Goal: Transaction & Acquisition: Complete application form

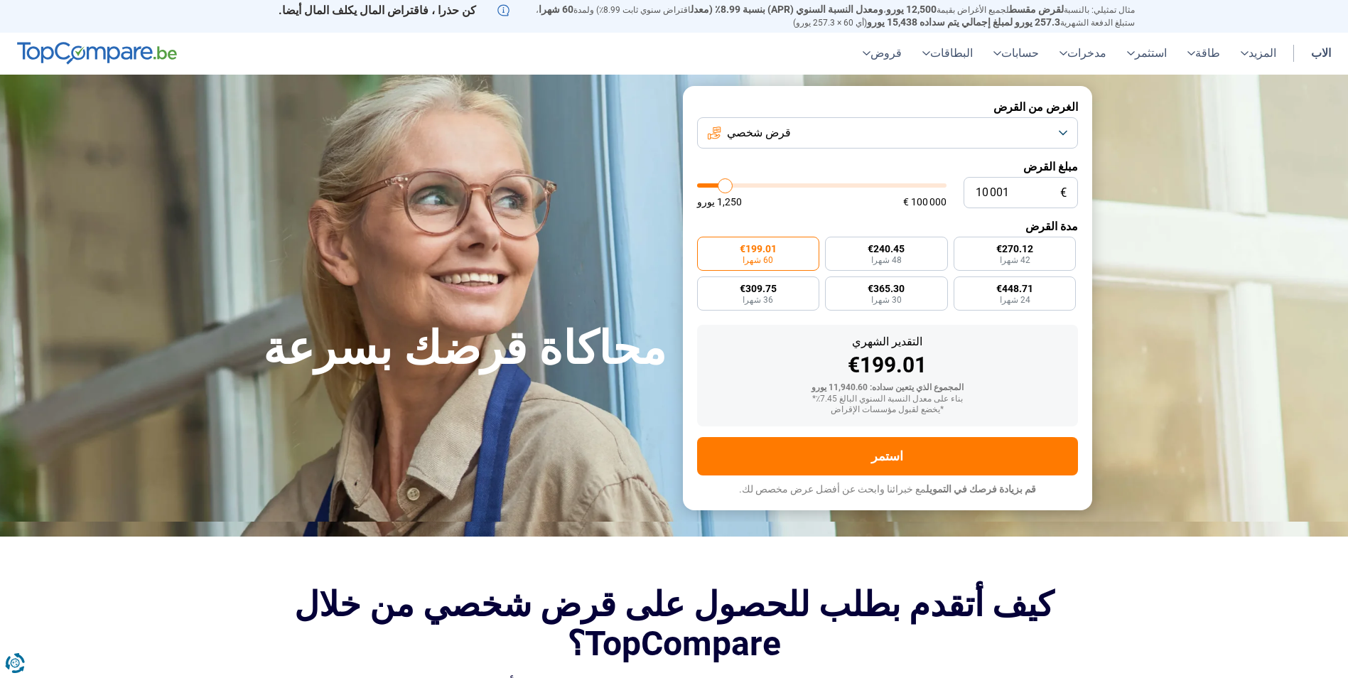
type input "11 250"
type input "11250"
type input "15 500"
type input "15500"
type input "21 500"
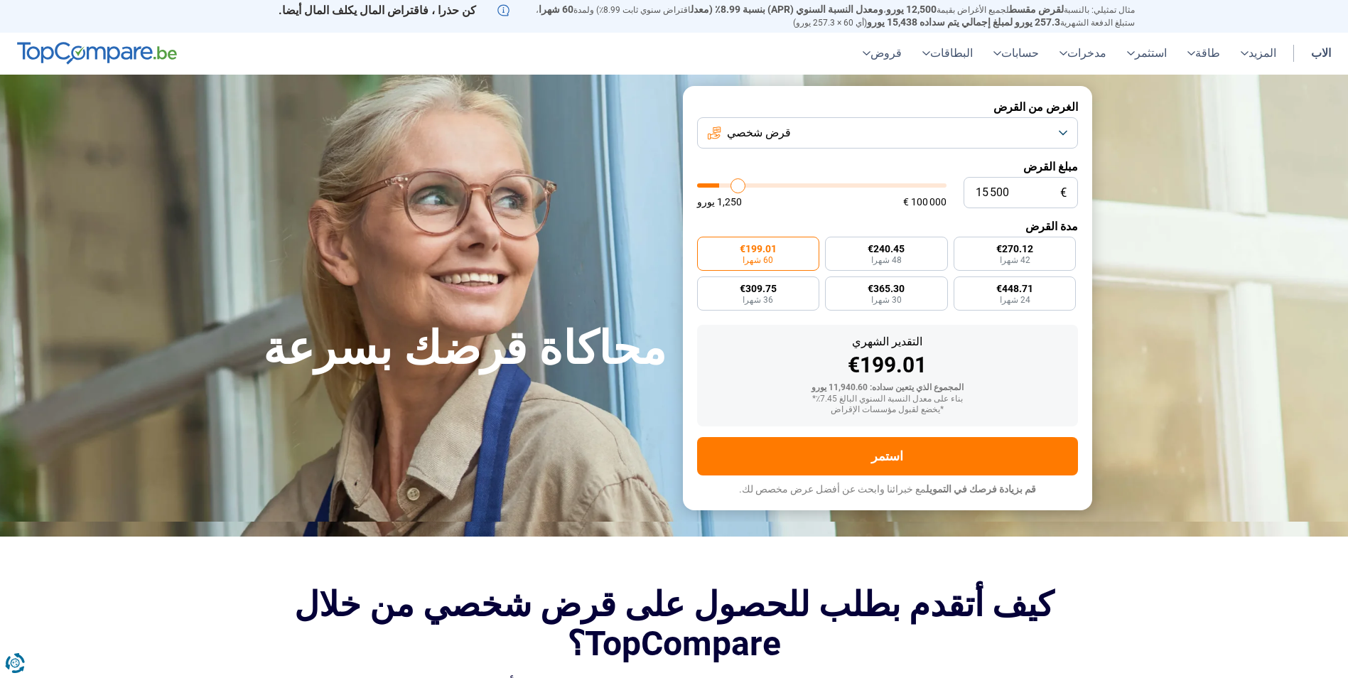
type input "21500"
type input "29 250"
type input "29250"
type input "39 750"
type input "39750"
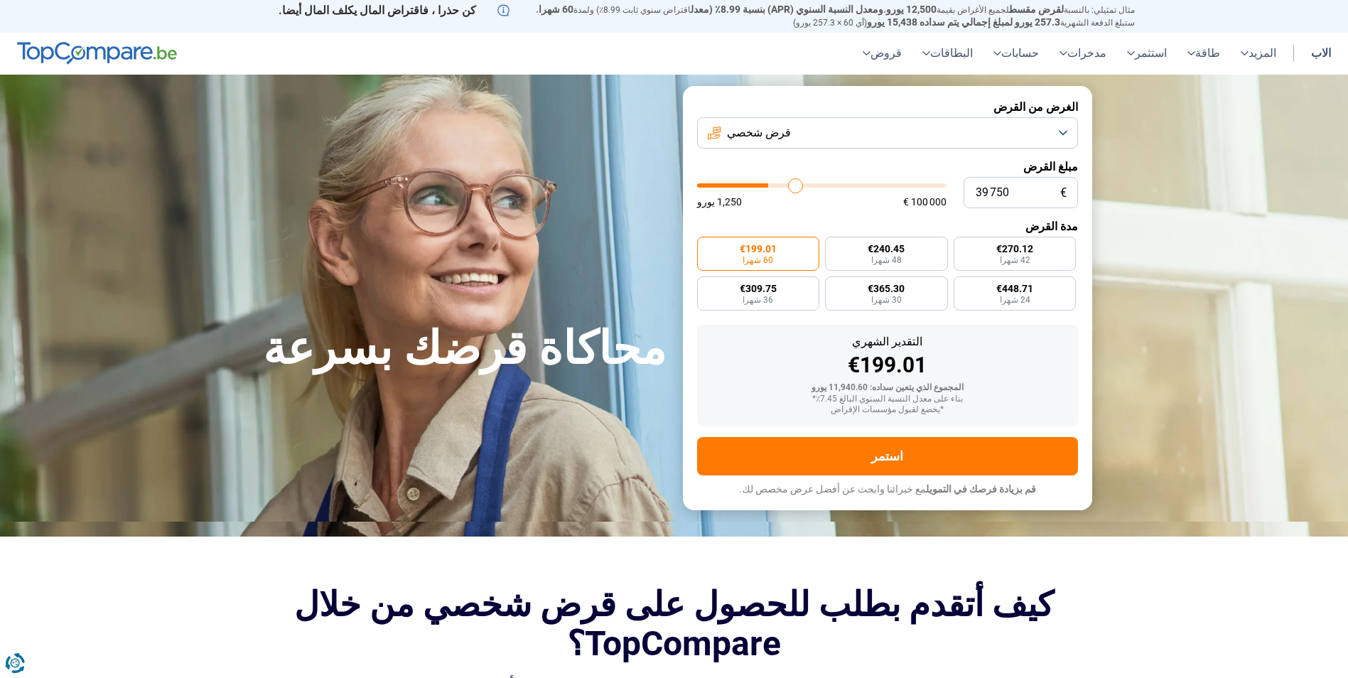
type input "52 000"
type input "52000"
type input "62 250"
type input "62250"
type input "76 500"
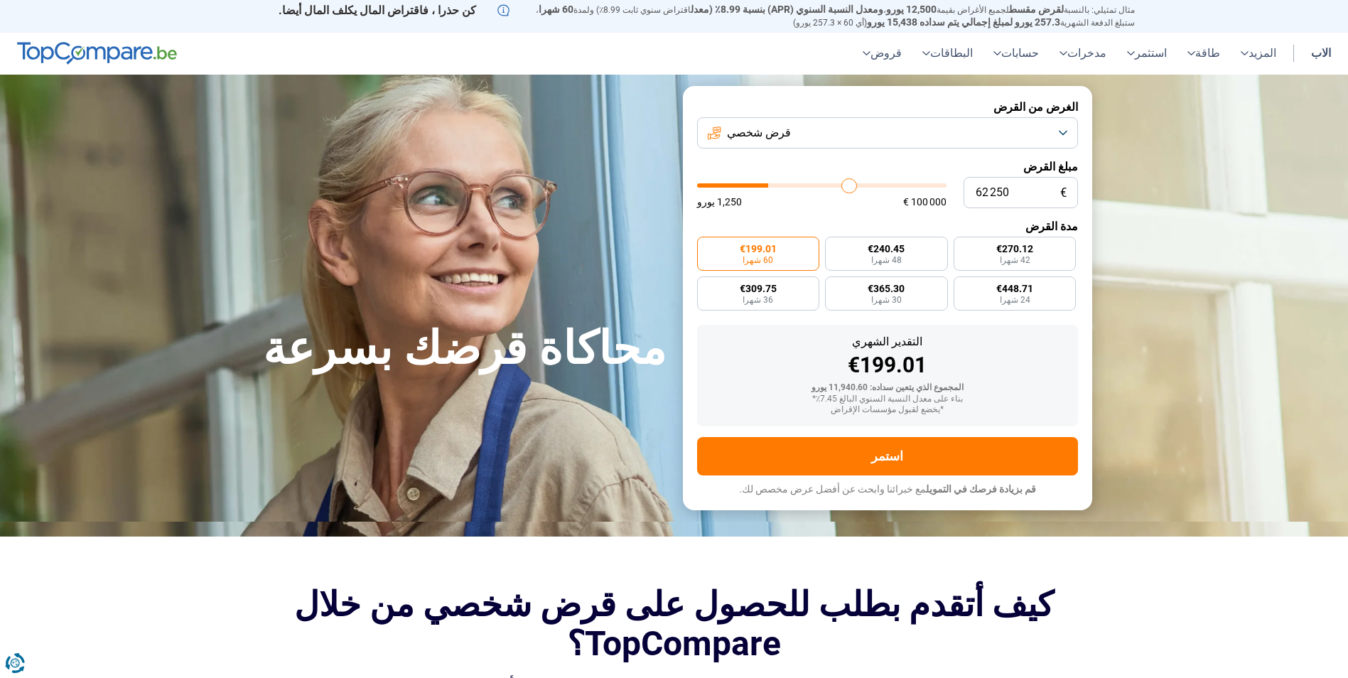
type input "76500"
type input "83 750"
type input "83750"
type input "87 250"
type input "87250"
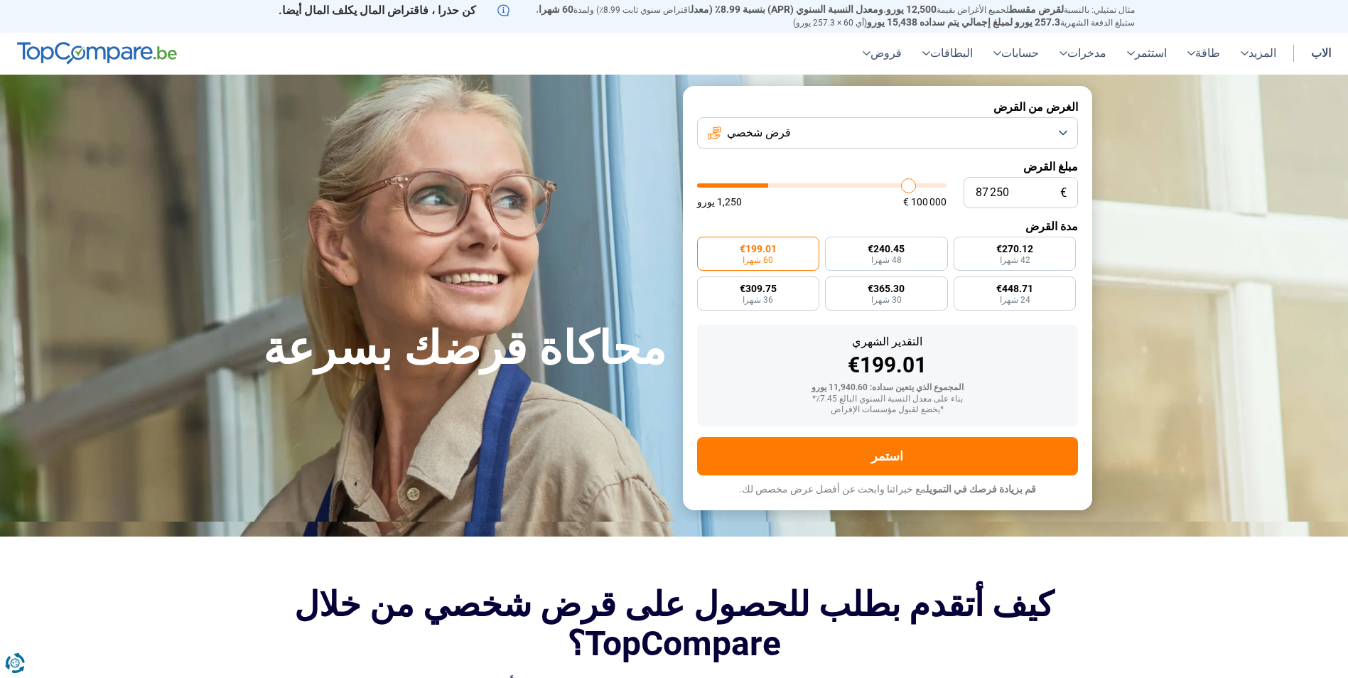
type input "95 750"
type input "95750"
type input "100 000"
drag, startPoint x: 726, startPoint y: 185, endPoint x: 1051, endPoint y: 183, distance: 324.8
type input "100000"
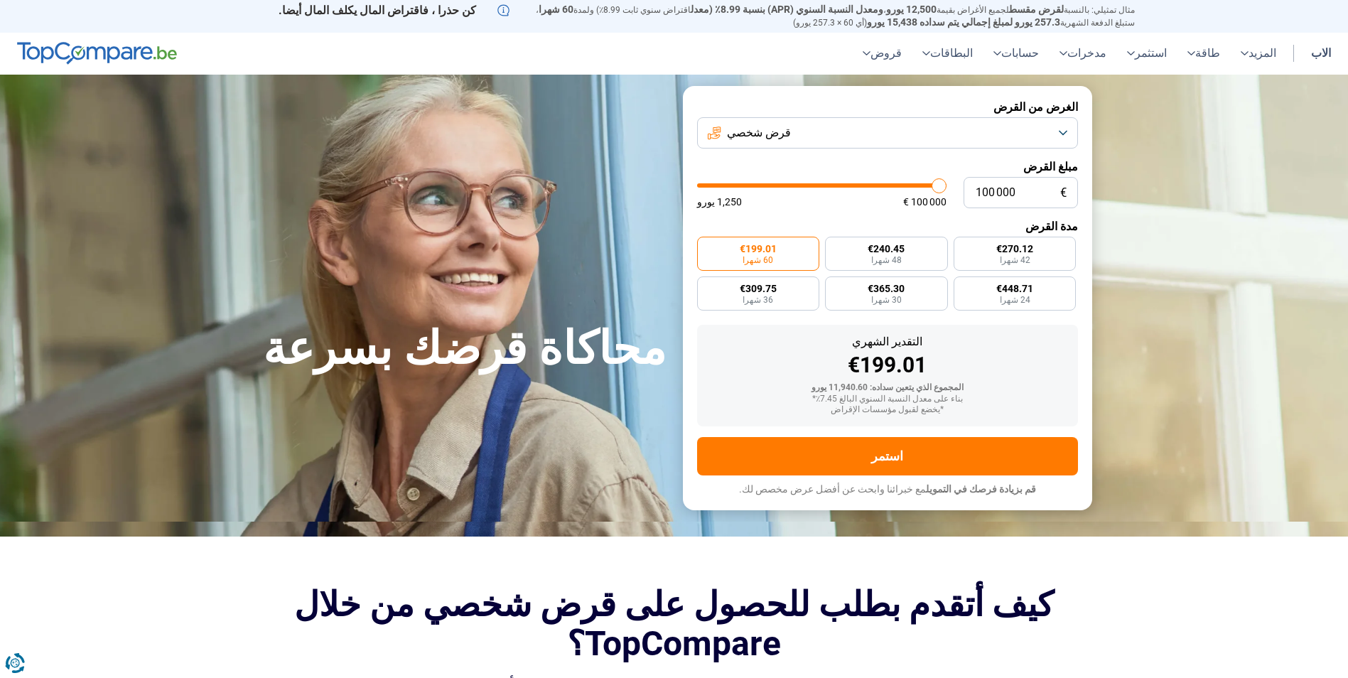
click at [947, 183] on input "range" at bounding box center [821, 185] width 249 height 4
radio input "false"
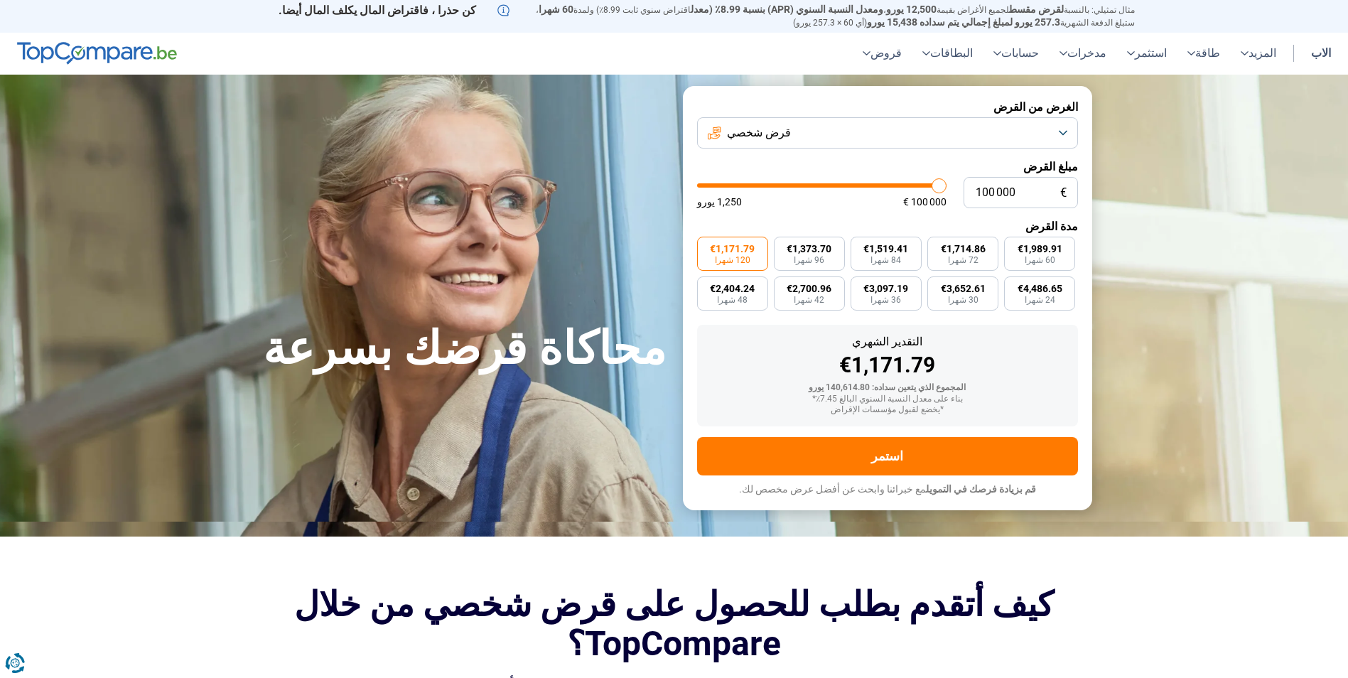
click at [855, 135] on button "قرض شخصي" at bounding box center [887, 132] width 381 height 31
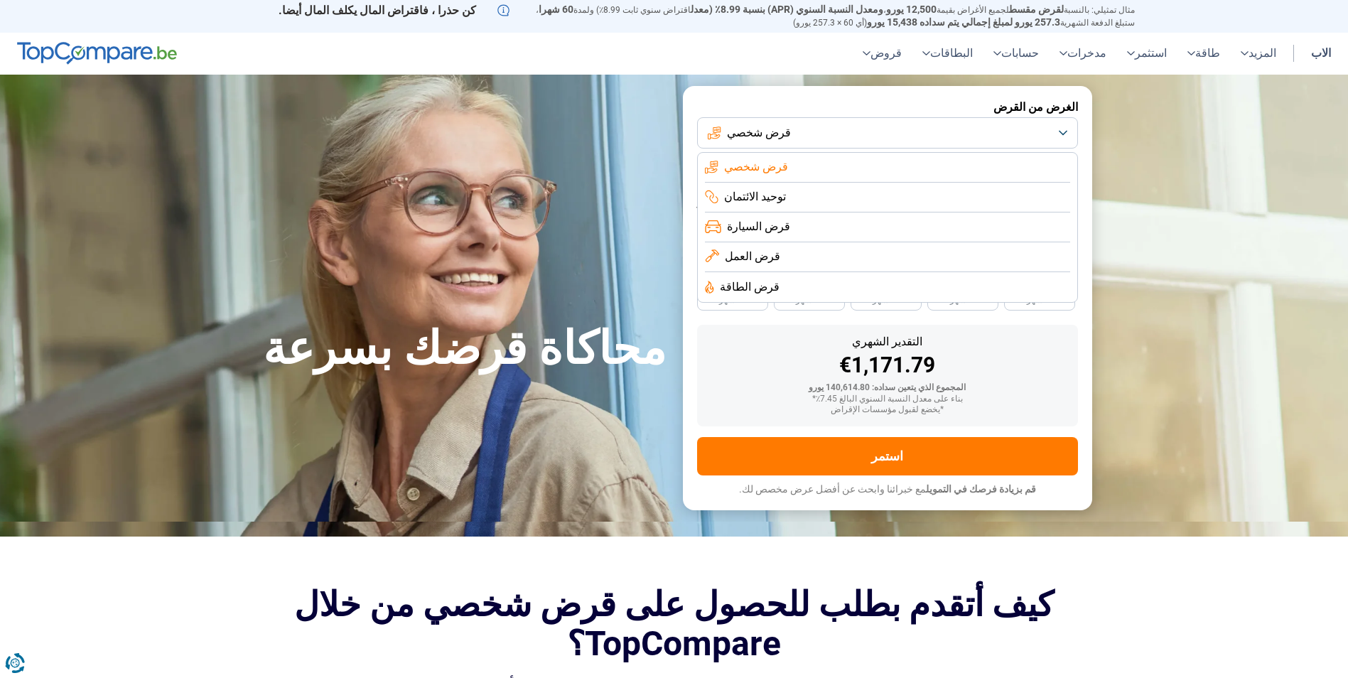
click at [855, 135] on button "قرض شخصي" at bounding box center [887, 132] width 381 height 31
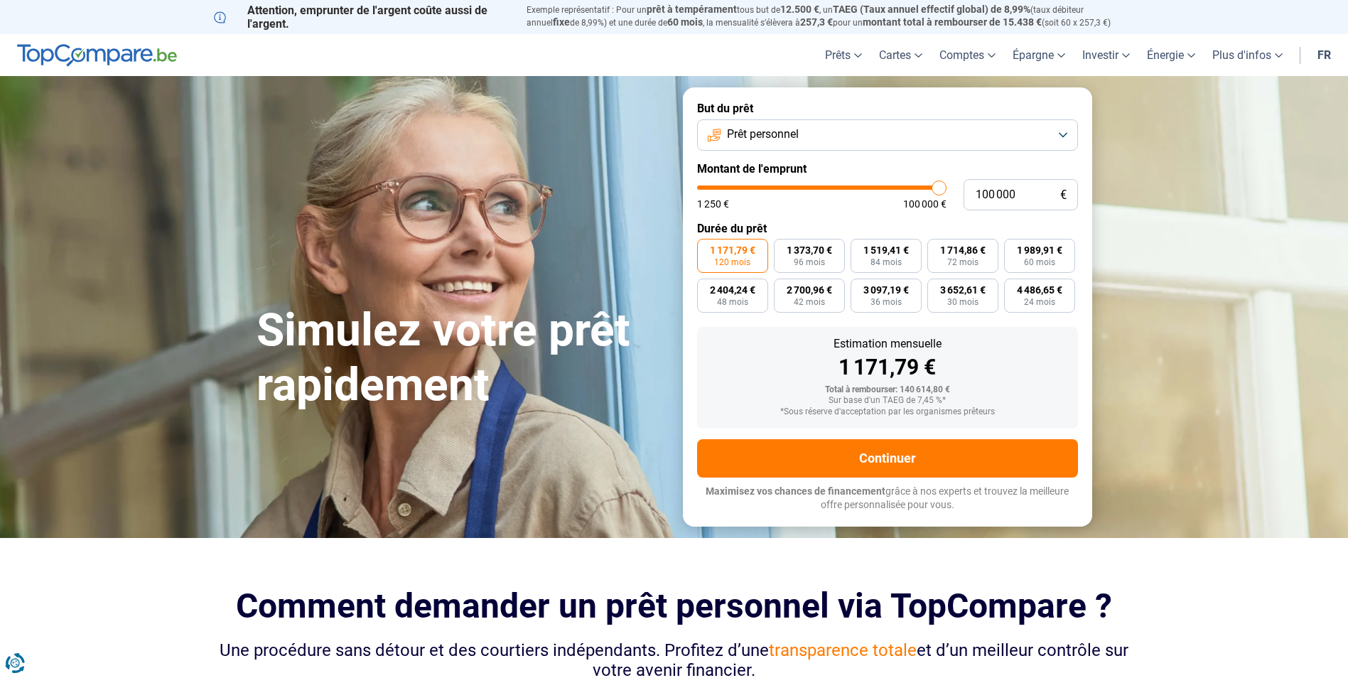
click at [974, 143] on button "Prêt personnel" at bounding box center [887, 134] width 381 height 31
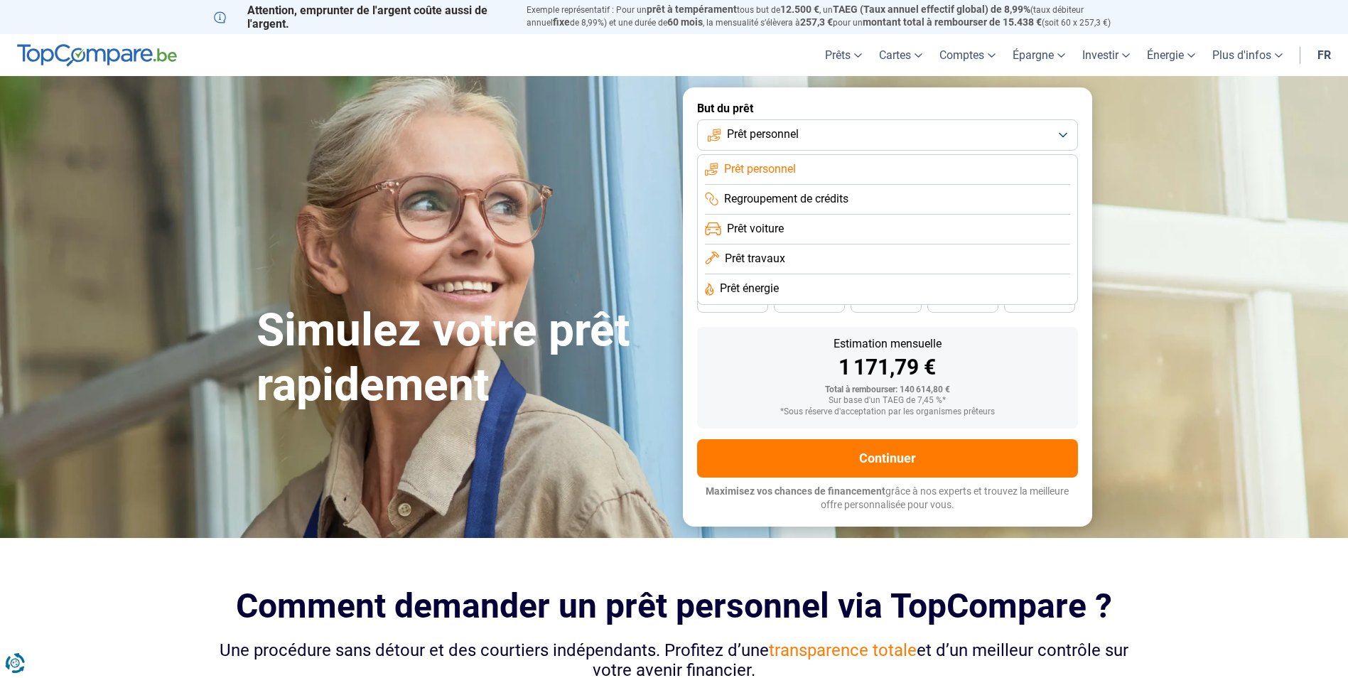
click at [974, 143] on button "Prêt personnel" at bounding box center [887, 134] width 381 height 31
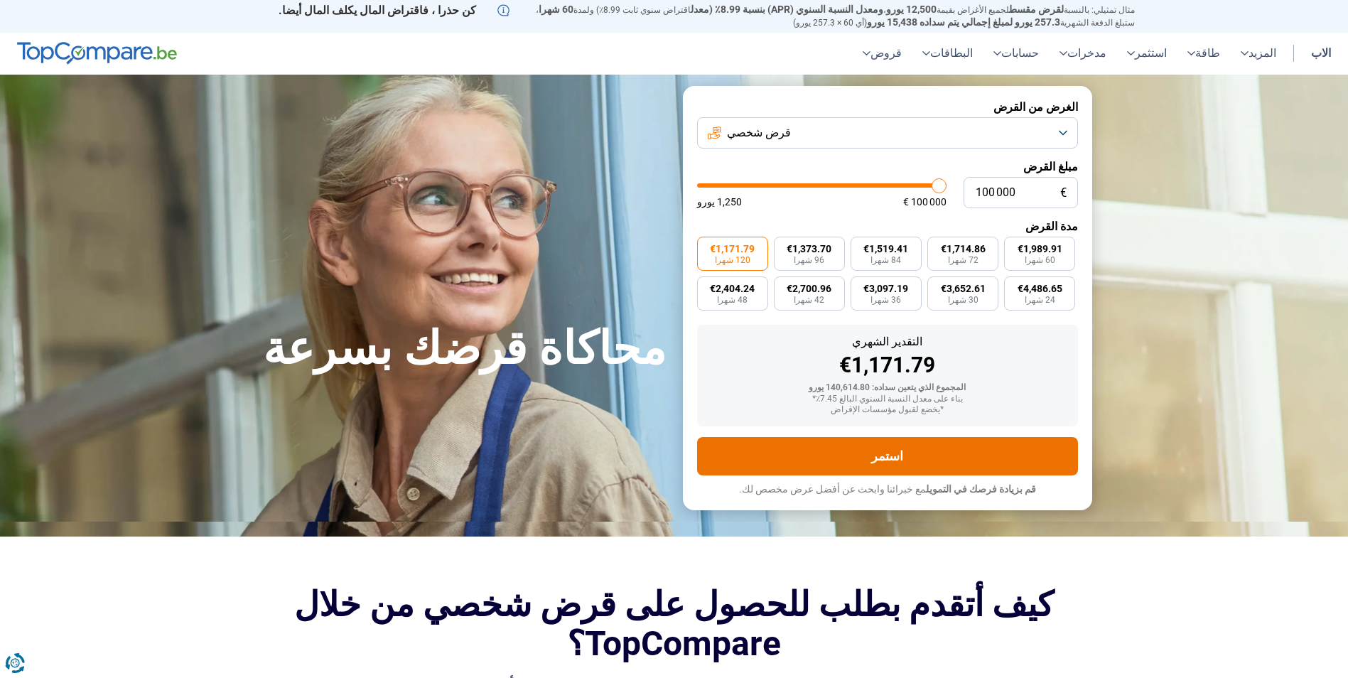
click at [900, 451] on button "استمر" at bounding box center [887, 456] width 381 height 38
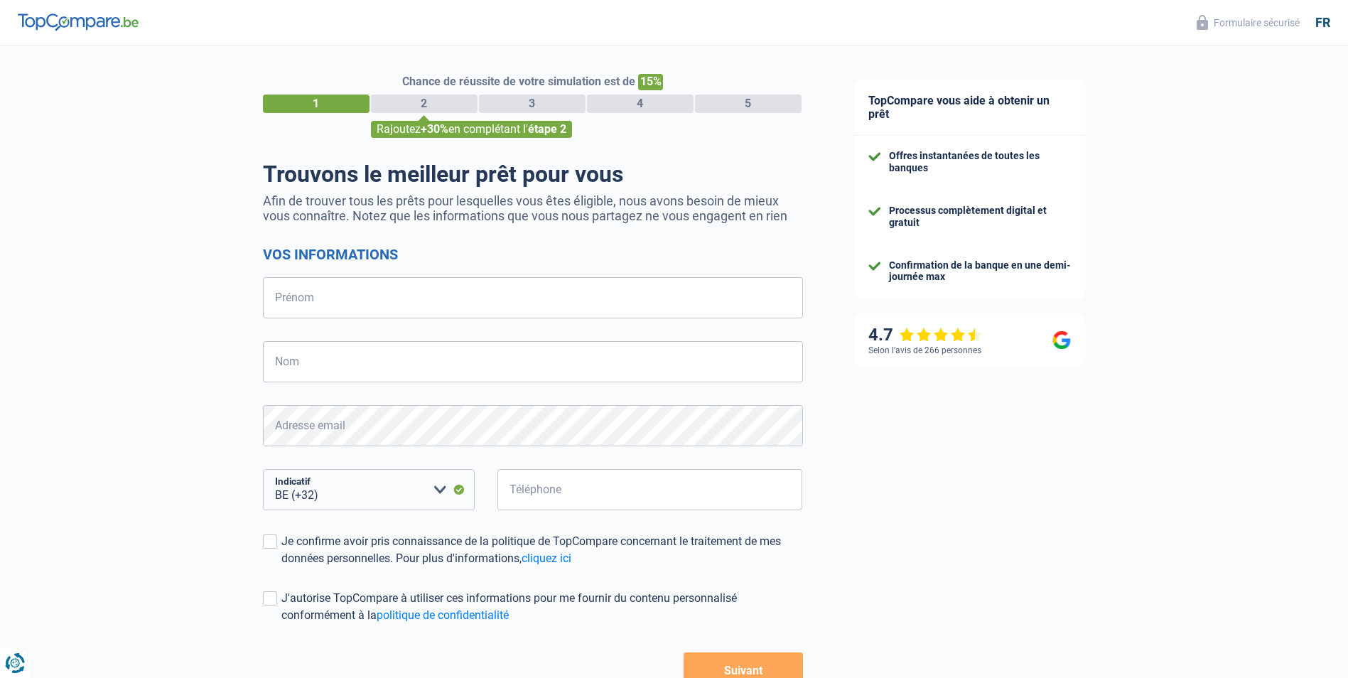
select select "32"
